Goal: Navigation & Orientation: Find specific page/section

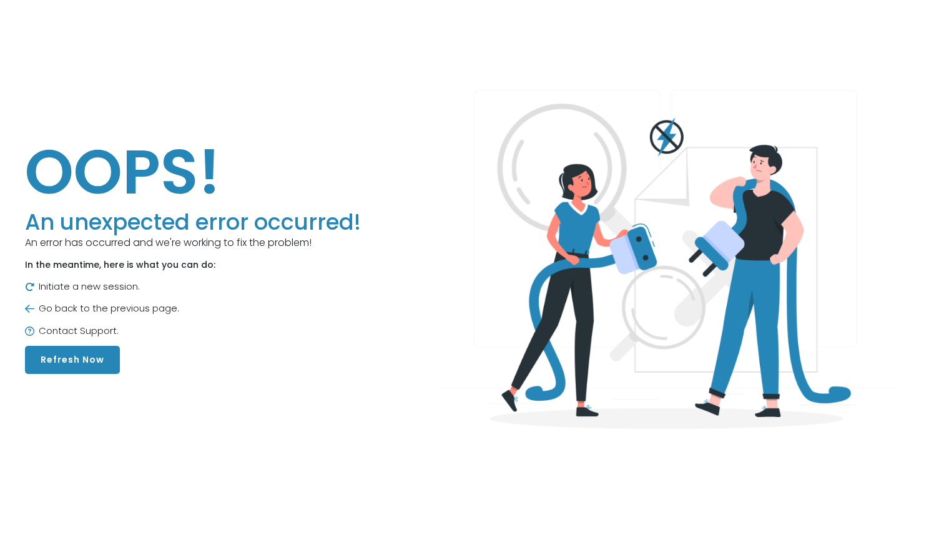
click at [82, 375] on main "OOPS! An unexpected error occurred! An error has occurred and we're working to …" at bounding box center [472, 254] width 944 height 508
click at [82, 365] on button "Refresh Now" at bounding box center [72, 360] width 95 height 28
